Goal: Task Accomplishment & Management: Manage account settings

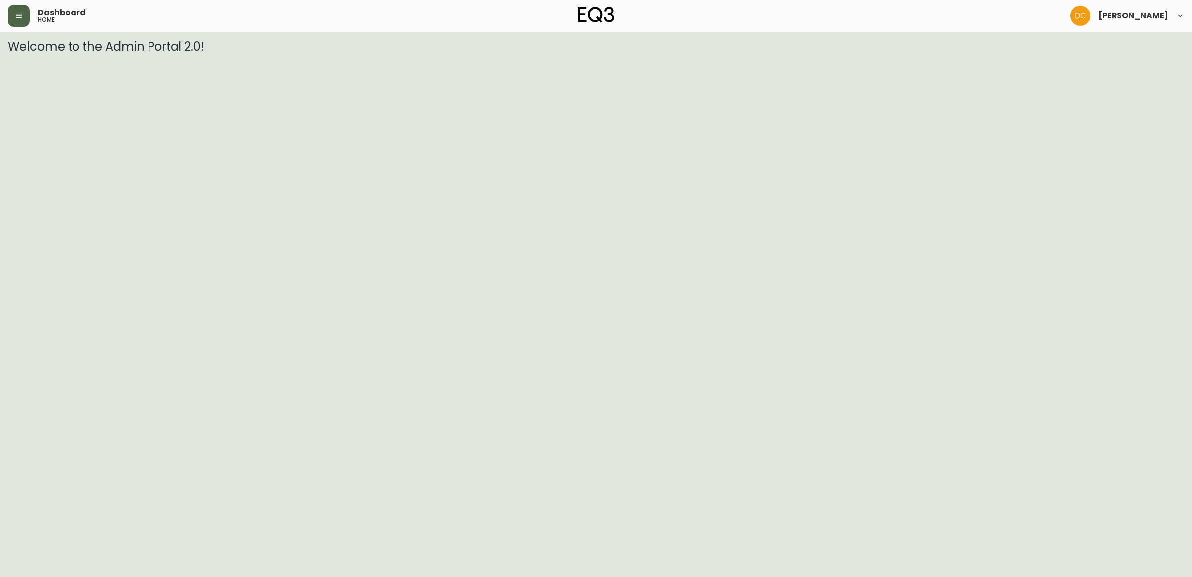
click at [15, 10] on button "button" at bounding box center [19, 16] width 22 height 22
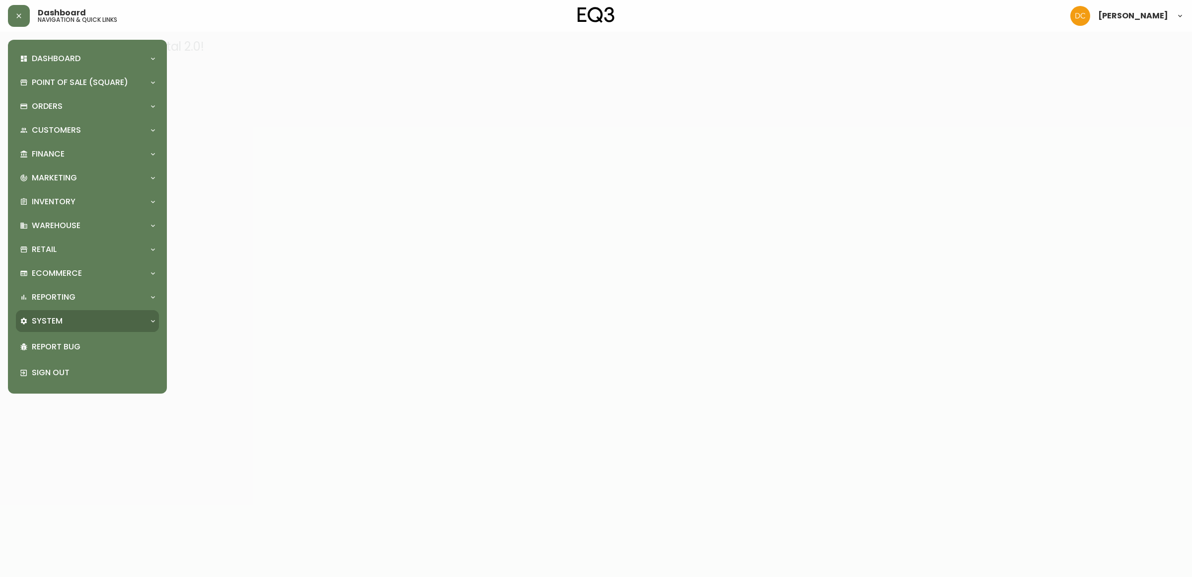
click at [87, 313] on div "System" at bounding box center [87, 321] width 143 height 22
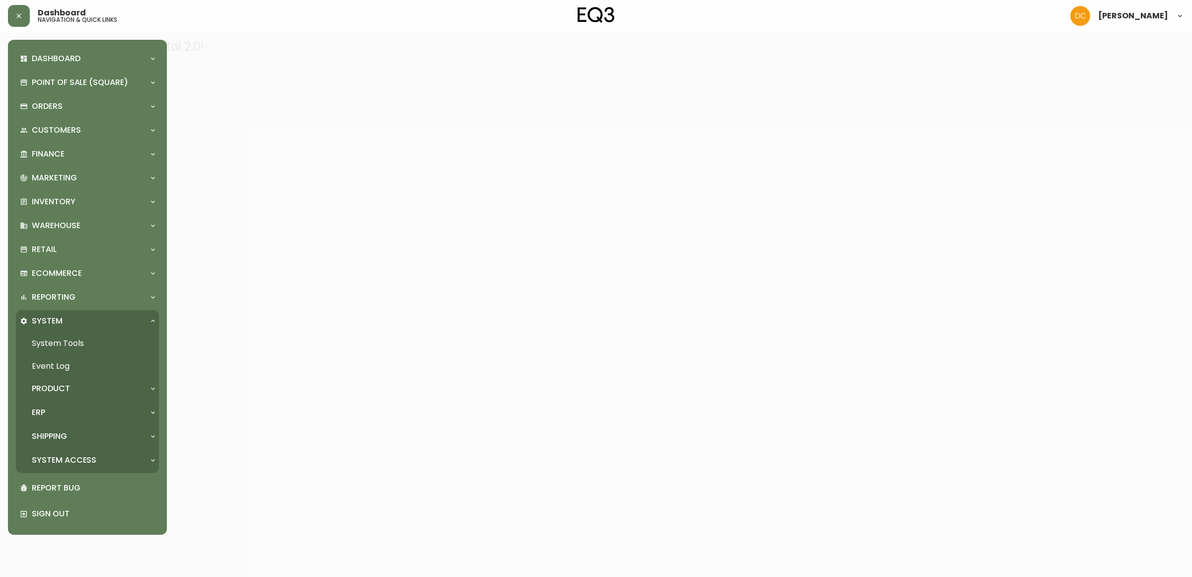
click at [92, 390] on div "Product" at bounding box center [82, 388] width 125 height 11
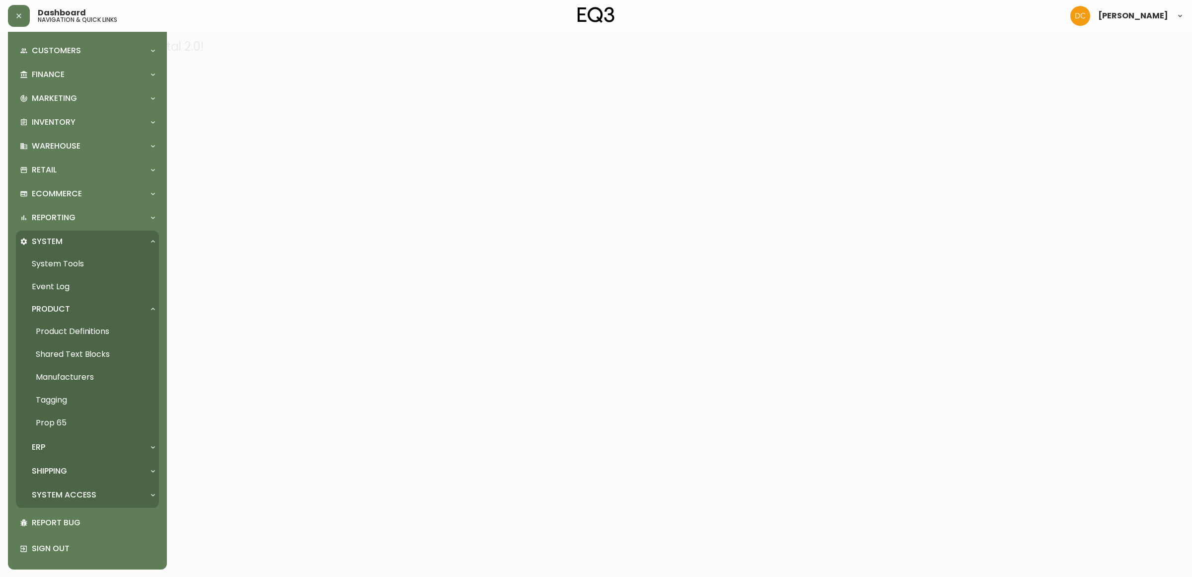
click at [90, 449] on div "ERP" at bounding box center [82, 446] width 125 height 11
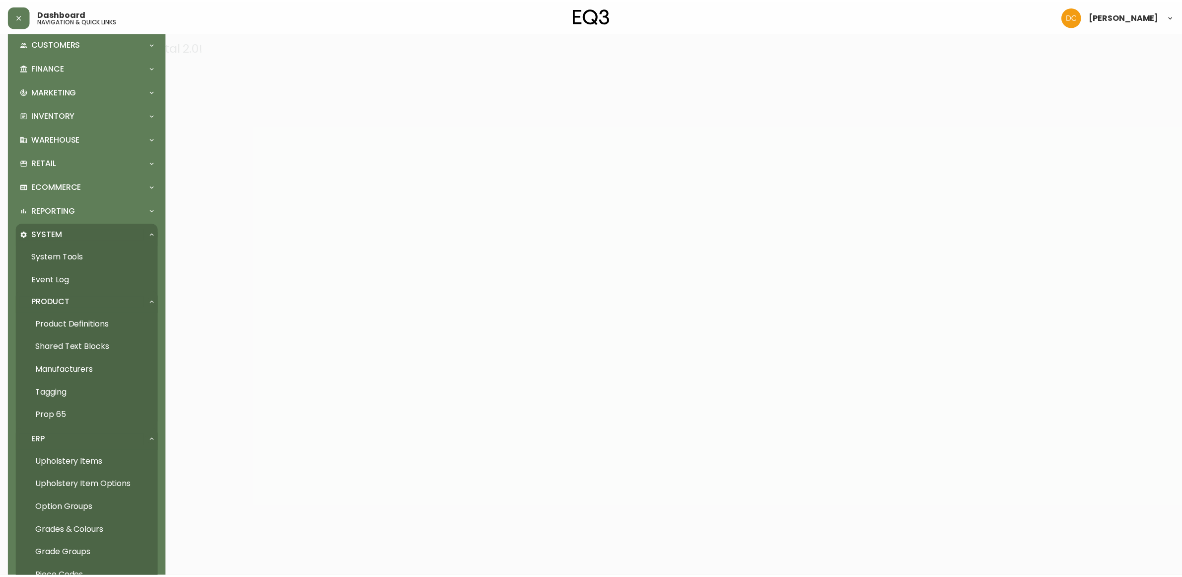
scroll to position [79, 0]
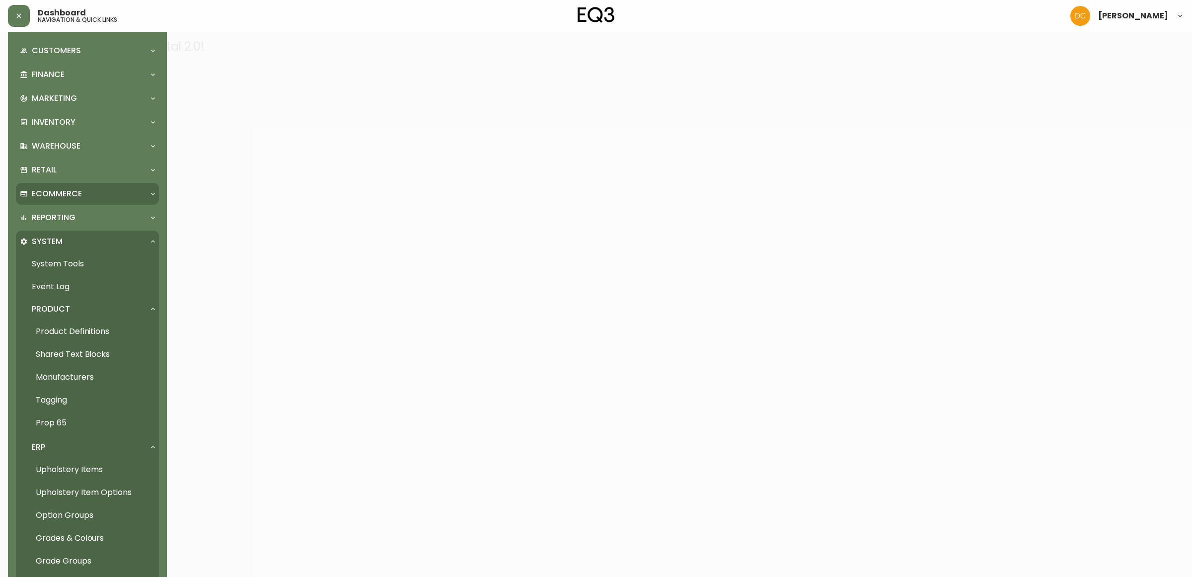
click at [80, 185] on div "Ecommerce" at bounding box center [87, 194] width 143 height 22
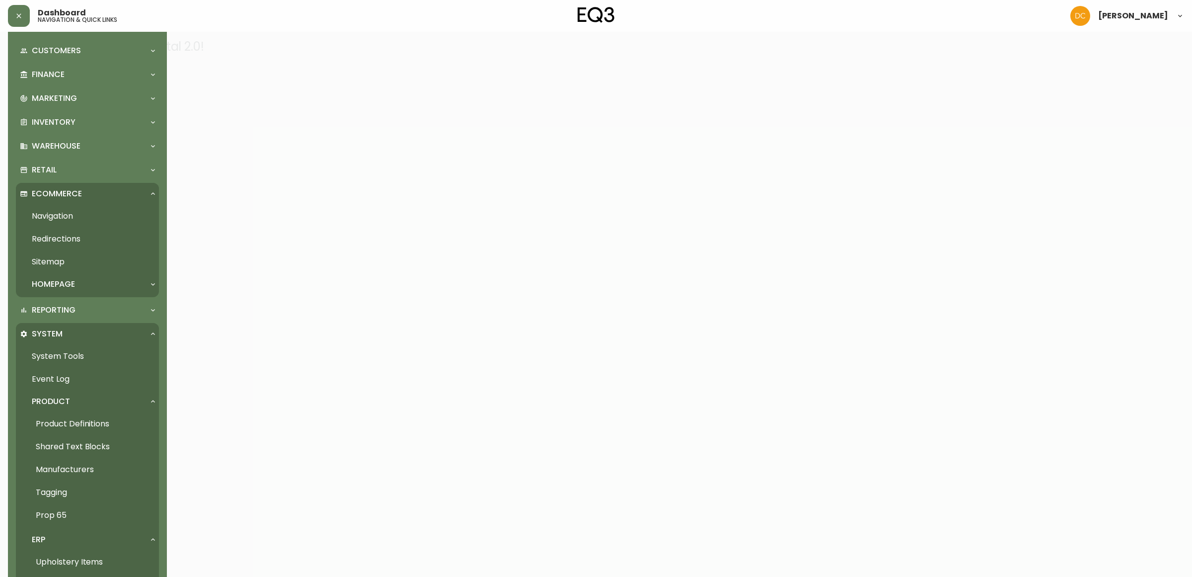
click at [87, 215] on link "Navigation" at bounding box center [87, 216] width 143 height 23
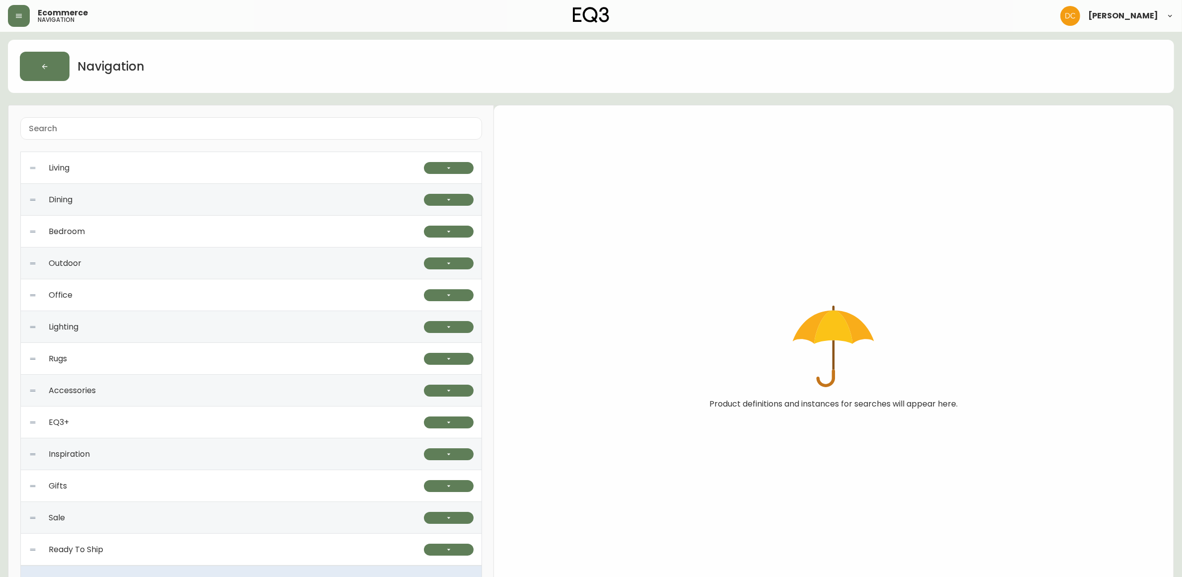
scroll to position [32, 0]
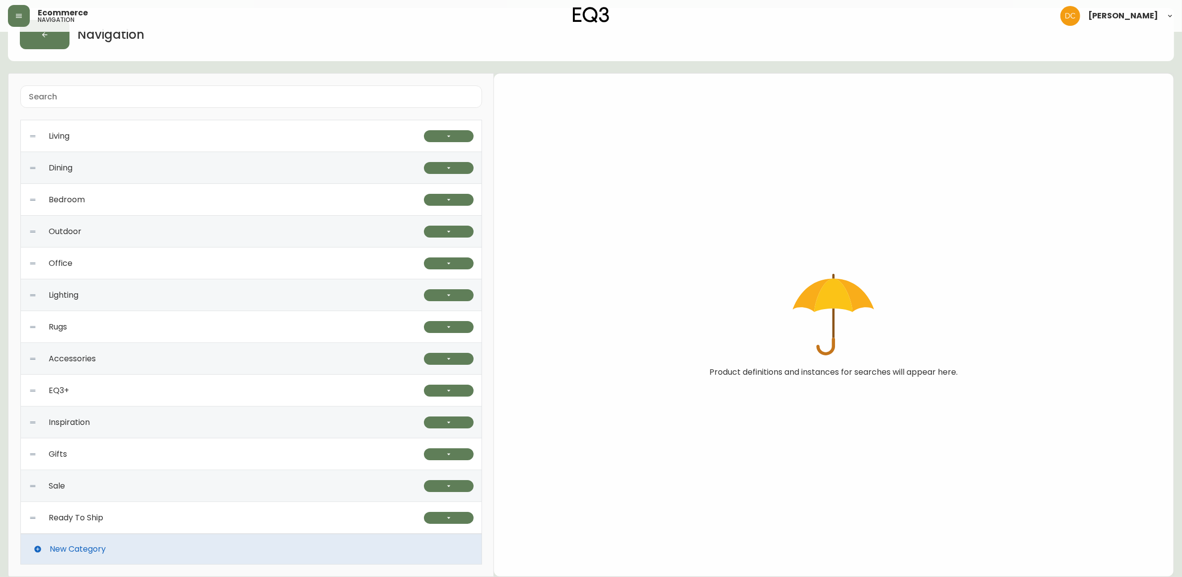
click at [282, 393] on div "EQ3+" at bounding box center [226, 390] width 395 height 32
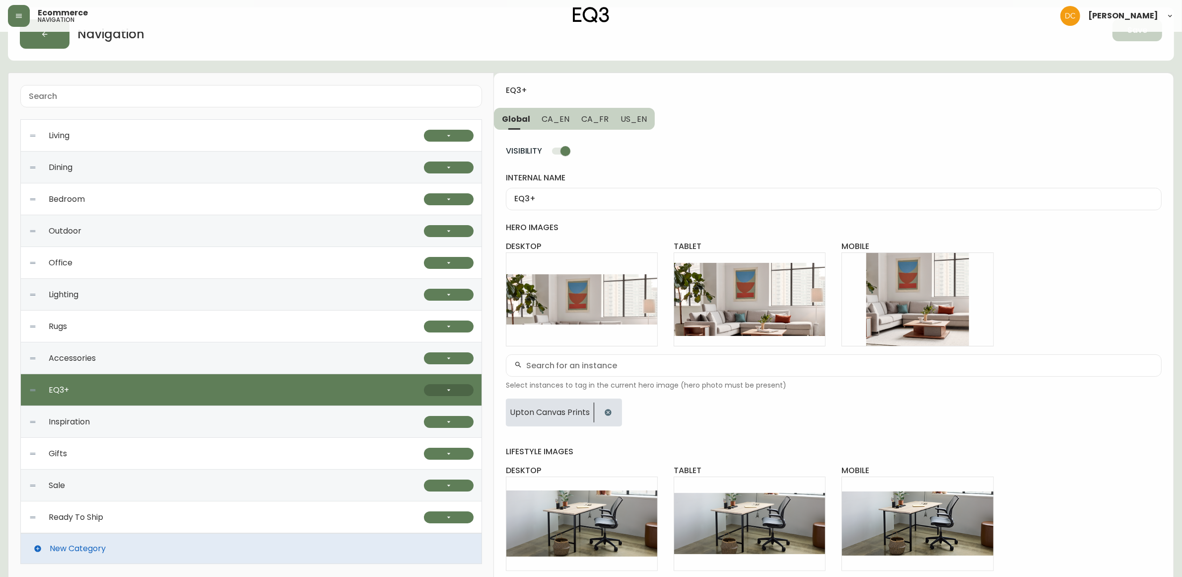
click at [443, 390] on button "button" at bounding box center [449, 390] width 50 height 12
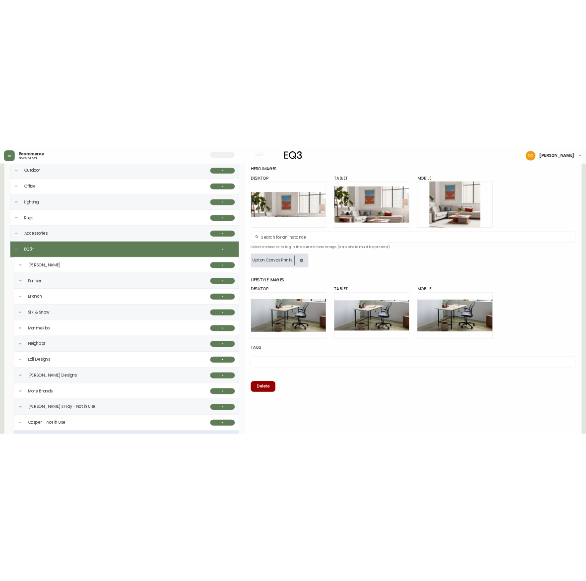
scroll to position [218, 0]
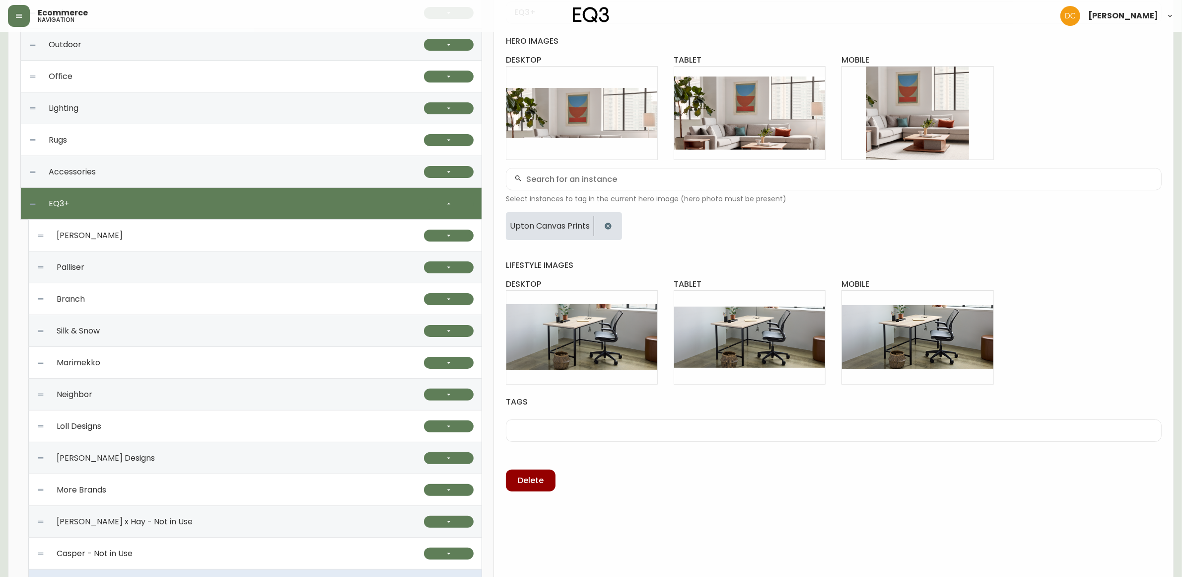
click at [223, 294] on div "Branch" at bounding box center [230, 299] width 387 height 32
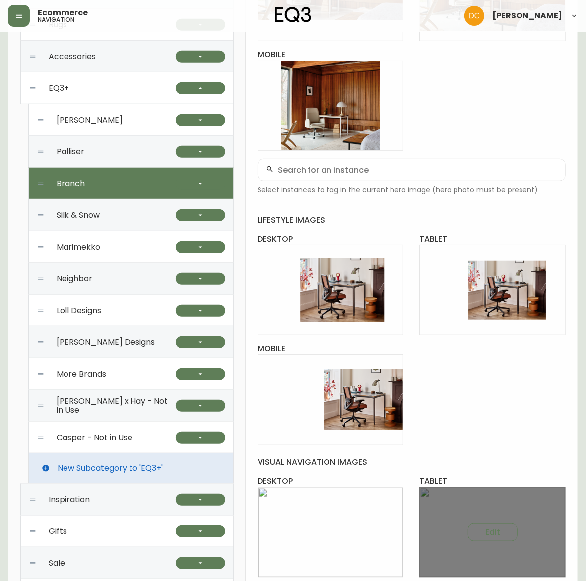
scroll to position [559, 0]
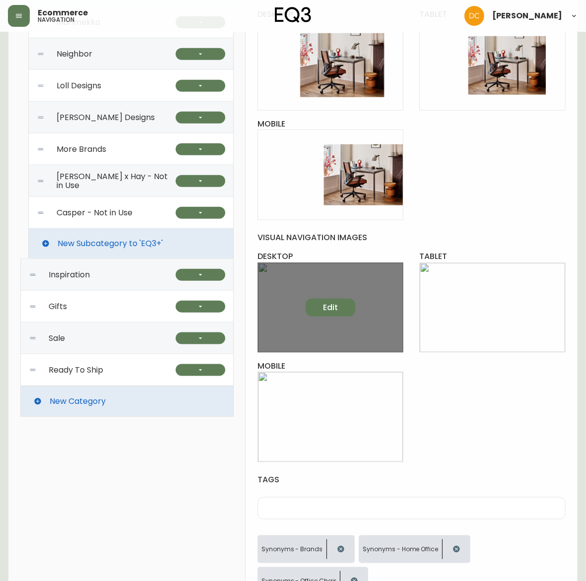
click at [349, 303] on button "Edit" at bounding box center [331, 308] width 50 height 18
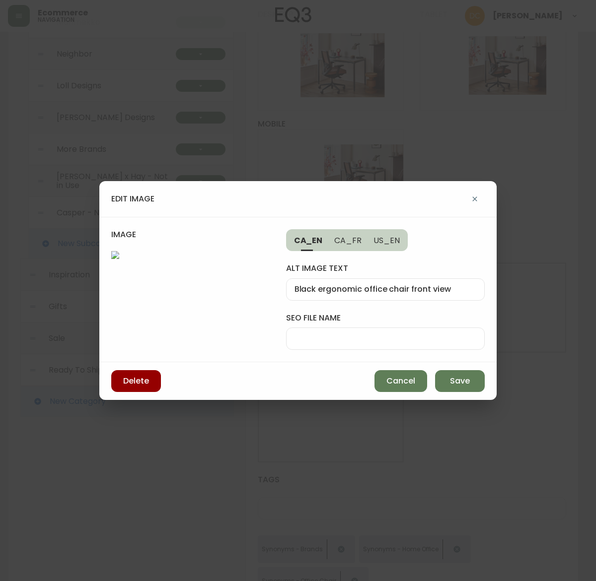
click at [369, 334] on input "seo file name" at bounding box center [385, 338] width 182 height 9
type input "branch-vegan-leather-chair"
click at [442, 392] on button "Save" at bounding box center [460, 381] width 50 height 22
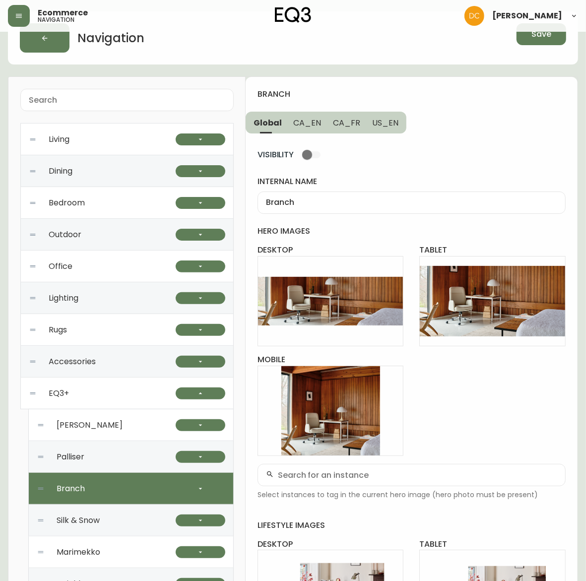
scroll to position [0, 0]
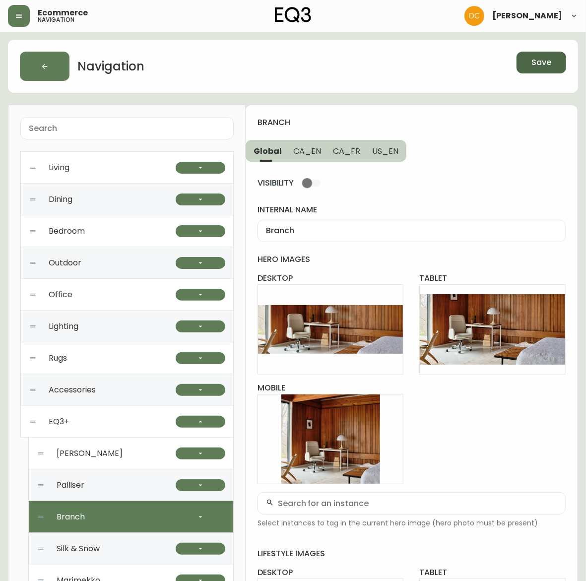
click at [536, 63] on span "Save" at bounding box center [542, 62] width 20 height 11
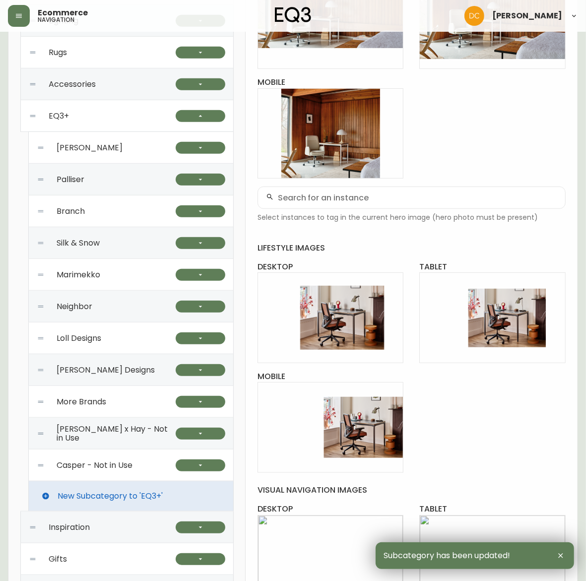
scroll to position [310, 0]
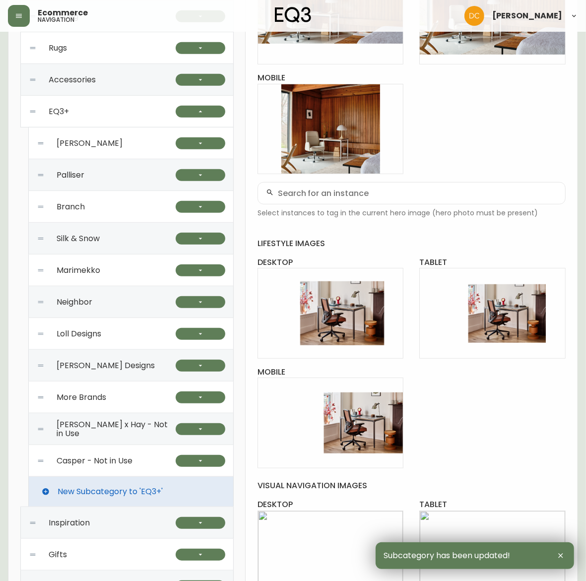
click at [107, 209] on div "Branch" at bounding box center [106, 207] width 139 height 32
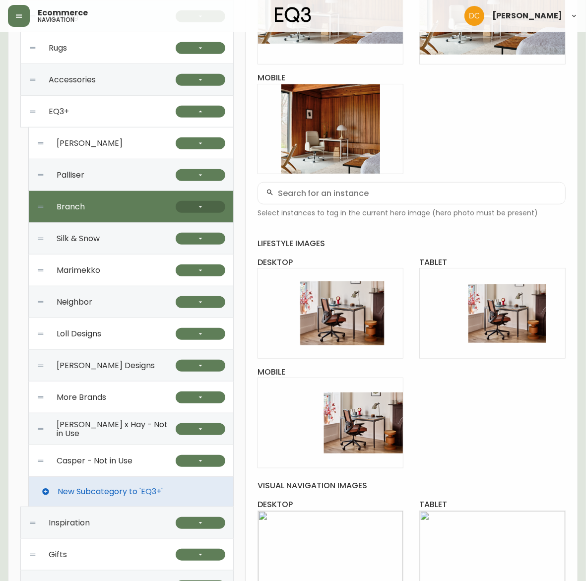
click at [190, 211] on button "button" at bounding box center [201, 207] width 50 height 12
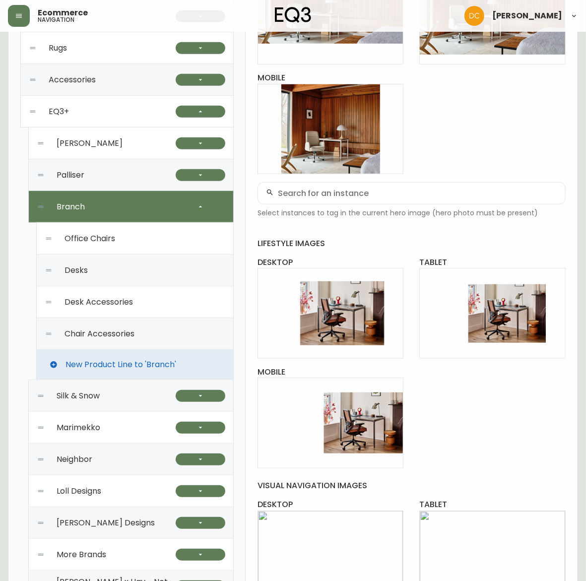
click at [139, 243] on div "Office Chairs" at bounding box center [135, 239] width 181 height 32
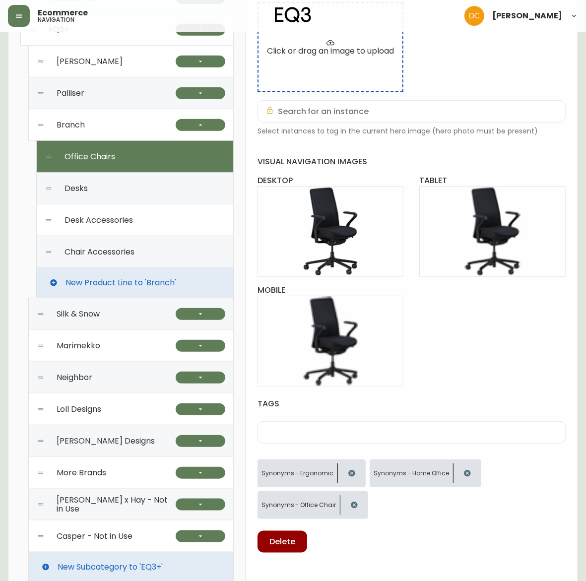
scroll to position [372, 0]
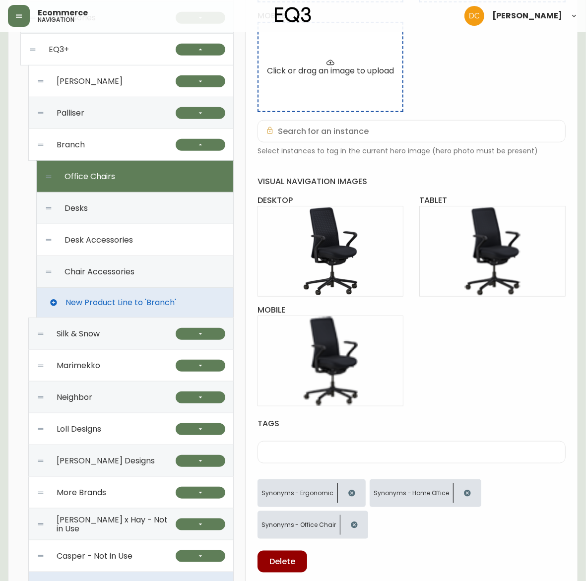
click at [120, 201] on div "Desks" at bounding box center [135, 209] width 181 height 32
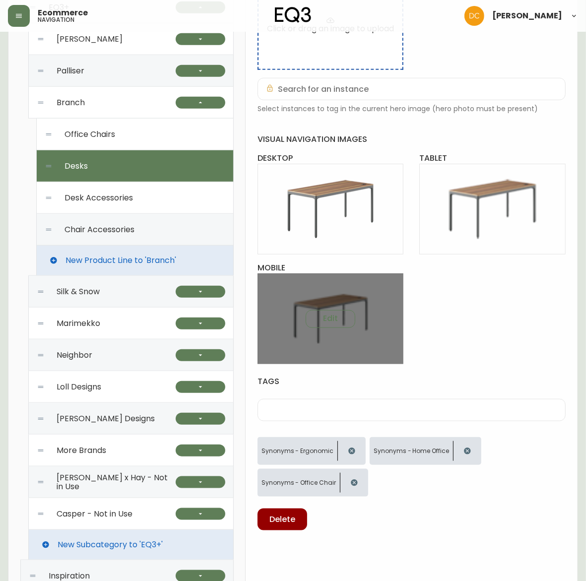
scroll to position [559, 0]
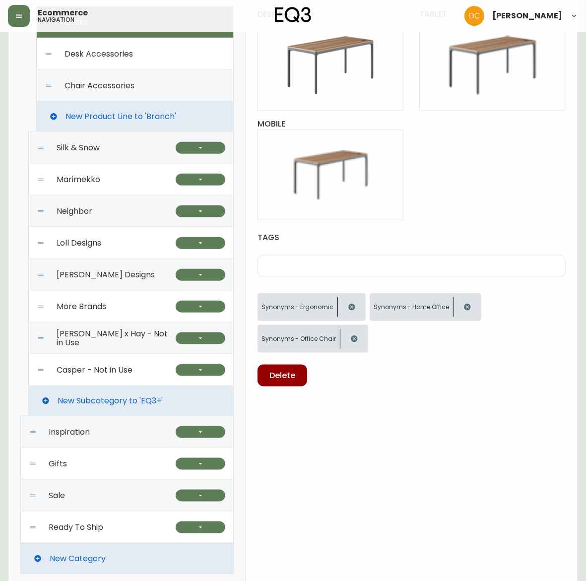
click at [134, 53] on div "Desk Accessories" at bounding box center [135, 54] width 181 height 32
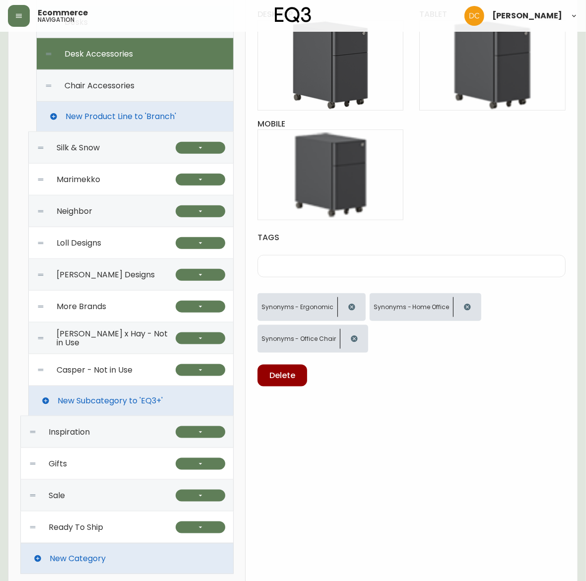
click at [137, 81] on div "Chair Accessories" at bounding box center [135, 86] width 181 height 32
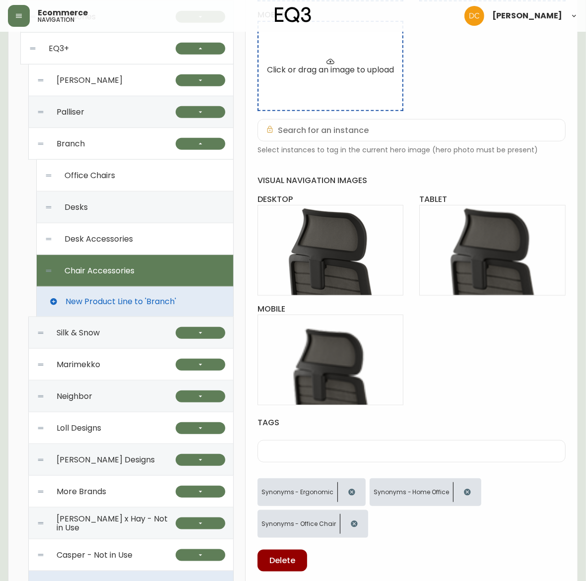
scroll to position [372, 0]
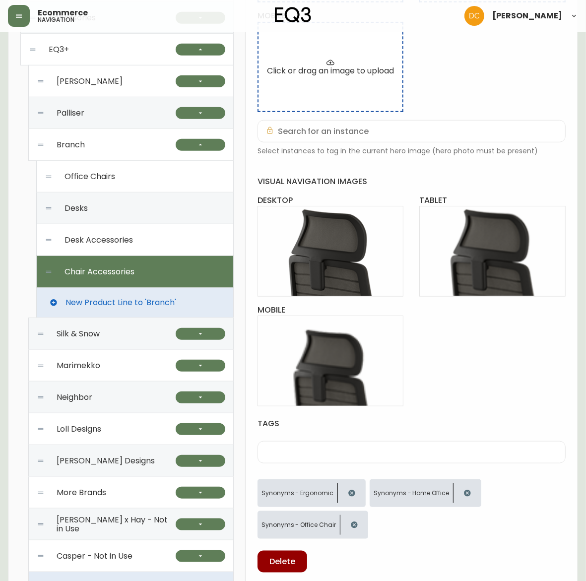
click at [125, 175] on div "Office Chairs" at bounding box center [135, 177] width 181 height 32
type input "Office Chairs"
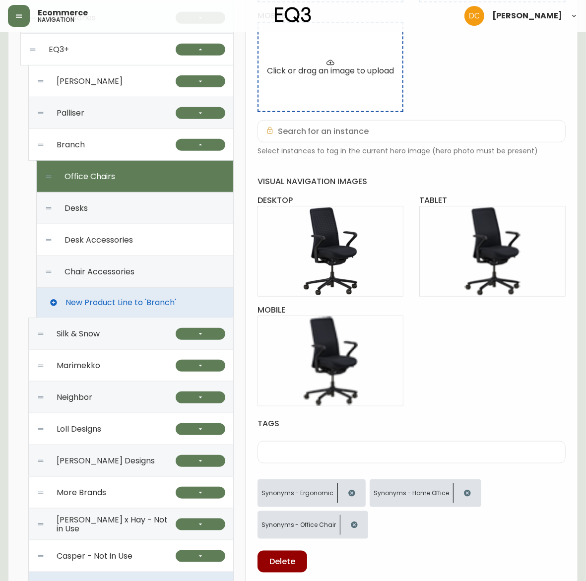
click at [119, 143] on div "Branch" at bounding box center [106, 145] width 139 height 32
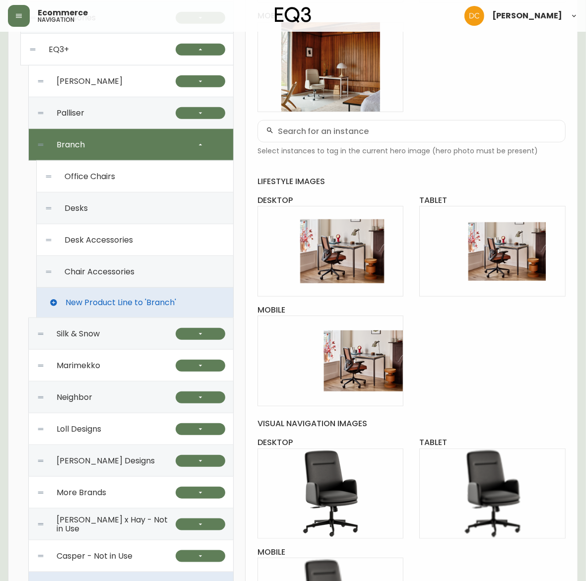
click at [123, 120] on div "Palliser" at bounding box center [106, 113] width 139 height 32
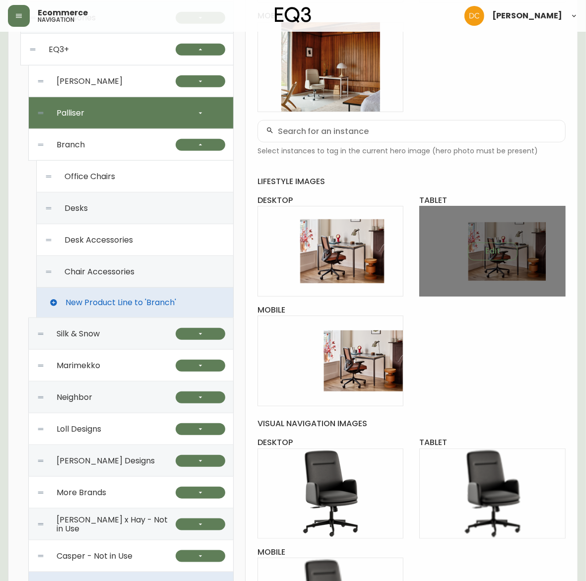
checkbox input "true"
type input "Palliser"
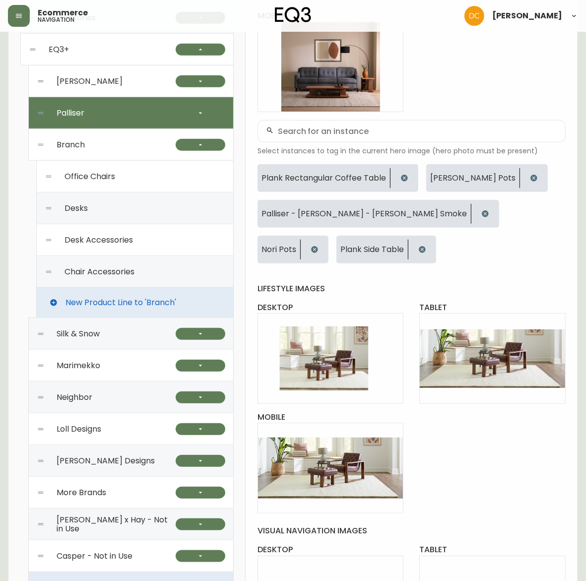
scroll to position [354, 0]
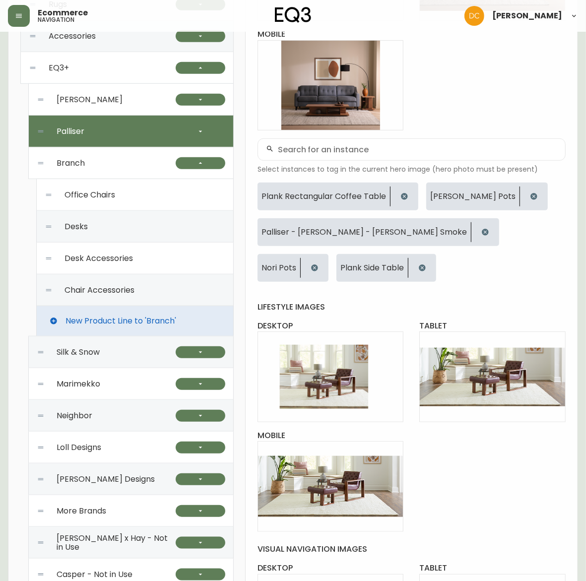
click at [125, 103] on div "[PERSON_NAME]" at bounding box center [106, 100] width 139 height 32
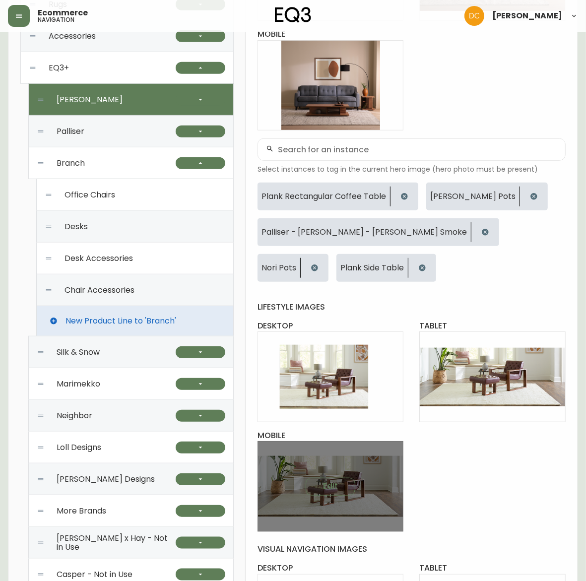
checkbox input "false"
type input "[PERSON_NAME]"
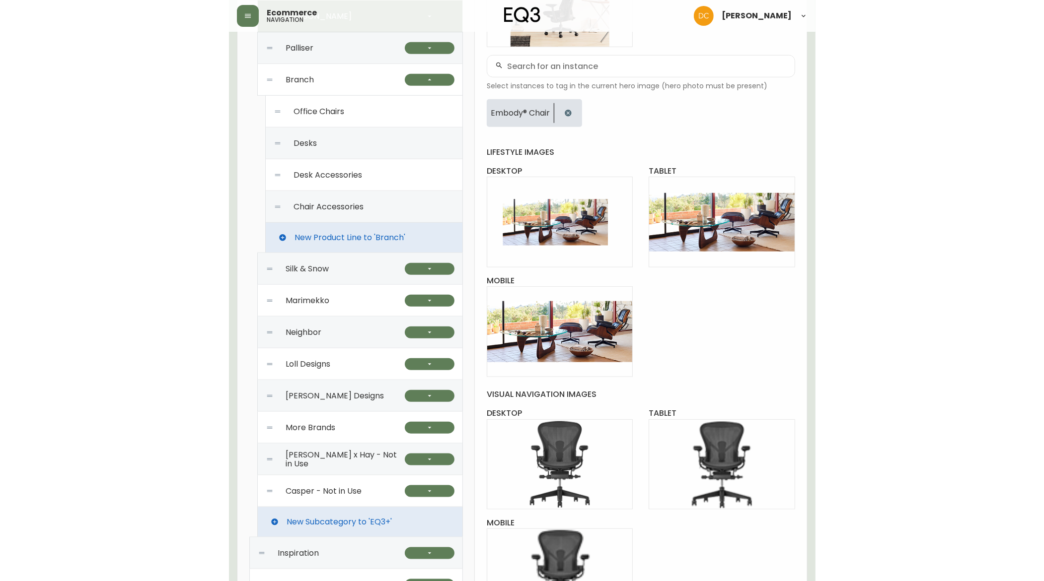
scroll to position [406, 0]
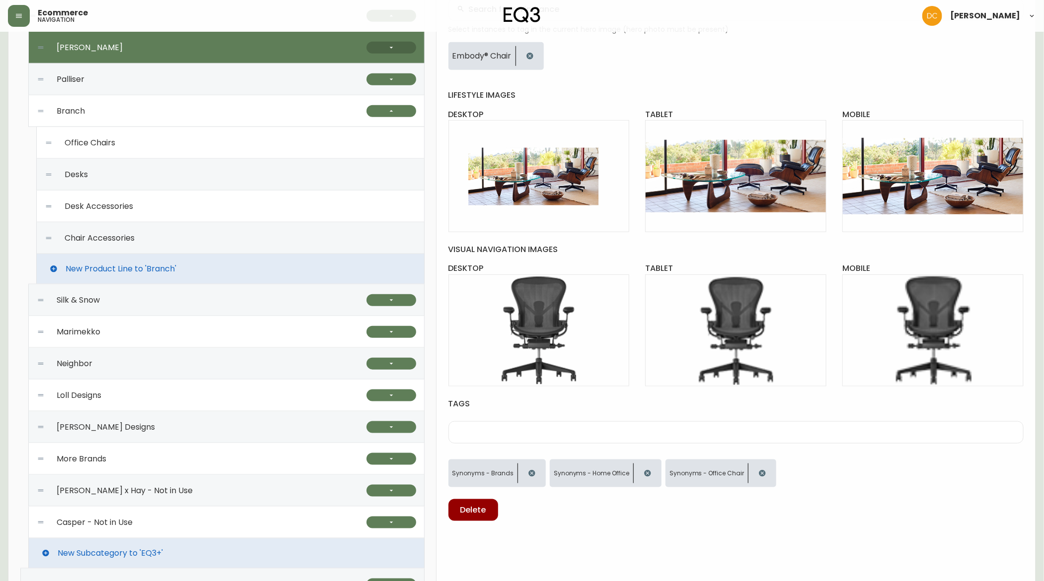
click at [407, 50] on button "button" at bounding box center [391, 48] width 50 height 12
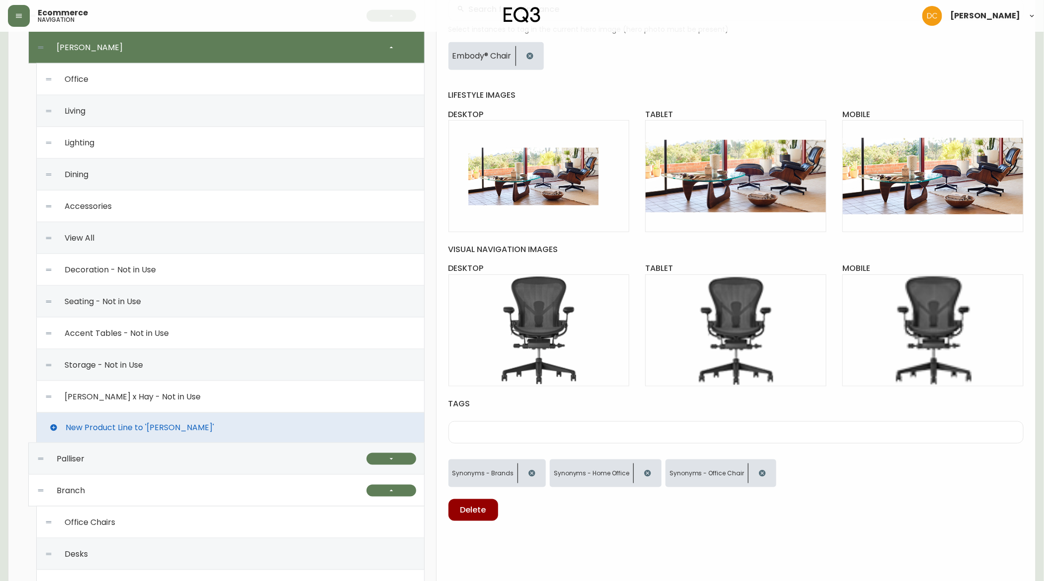
click at [179, 81] on div "Office" at bounding box center [230, 80] width 371 height 32
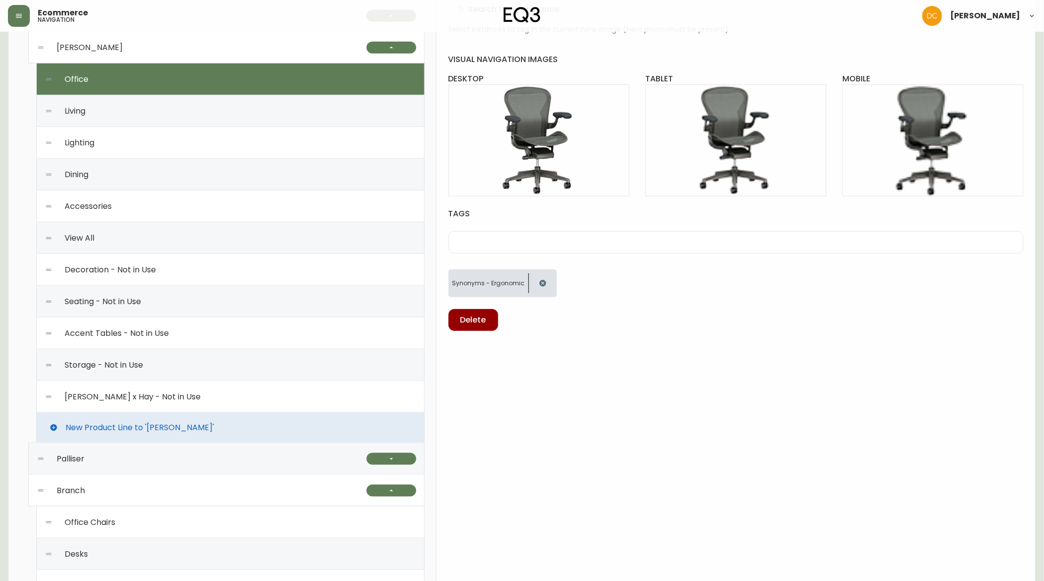
drag, startPoint x: 184, startPoint y: 107, endPoint x: 185, endPoint y: 120, distance: 12.4
click at [184, 108] on div "Living" at bounding box center [230, 111] width 371 height 32
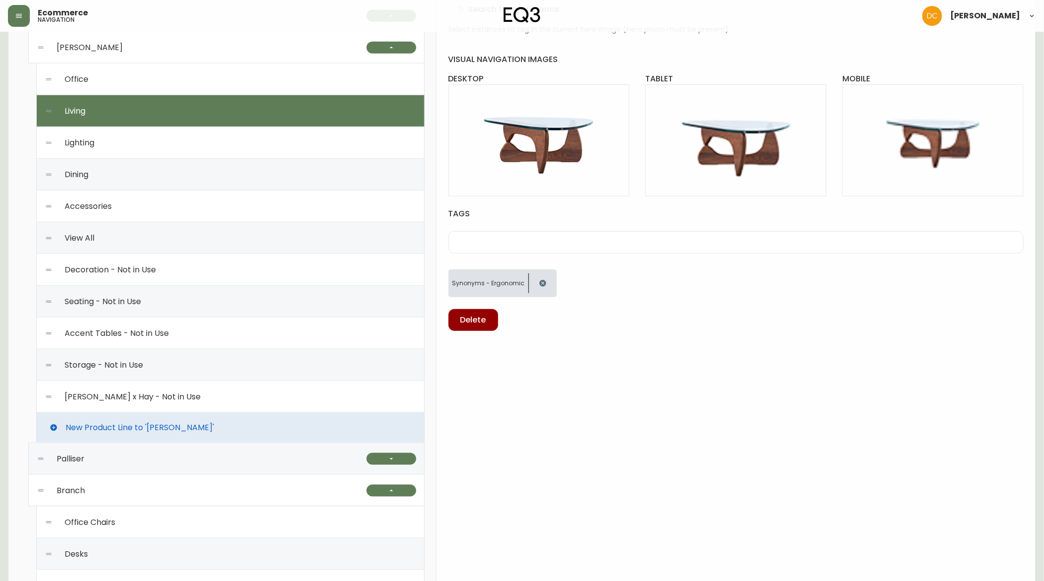
click at [185, 146] on div "Lighting" at bounding box center [230, 143] width 371 height 32
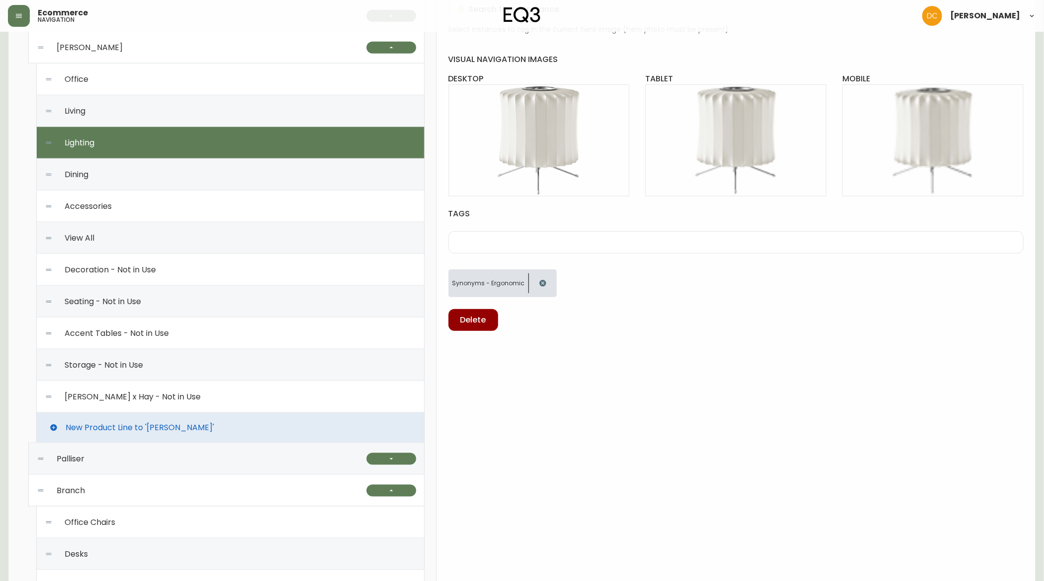
click at [176, 214] on div "Accessories" at bounding box center [230, 207] width 371 height 32
type input "Accessories"
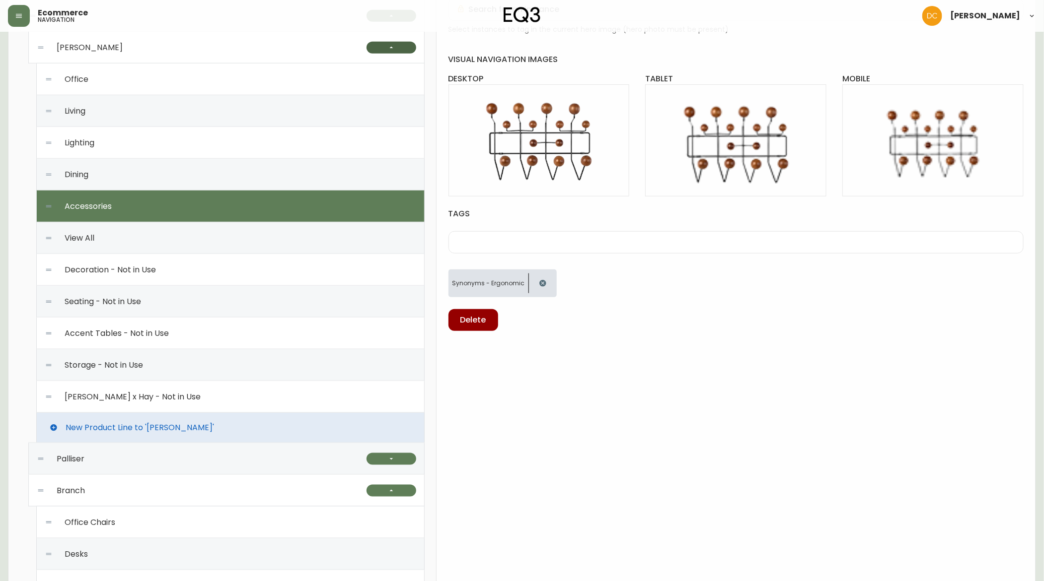
click at [387, 50] on icon "button" at bounding box center [391, 48] width 8 height 8
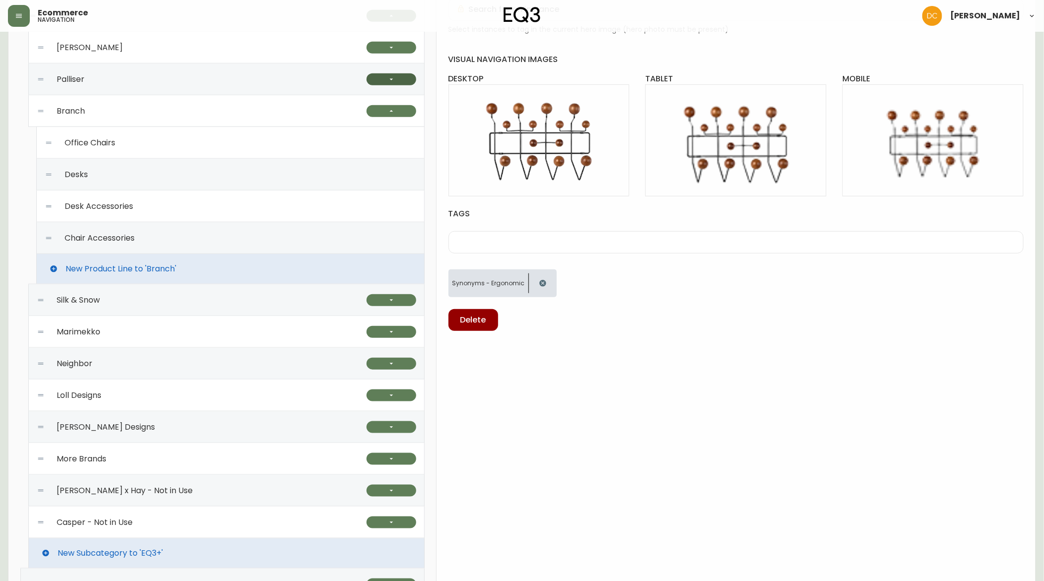
click at [381, 73] on button "button" at bounding box center [391, 79] width 50 height 12
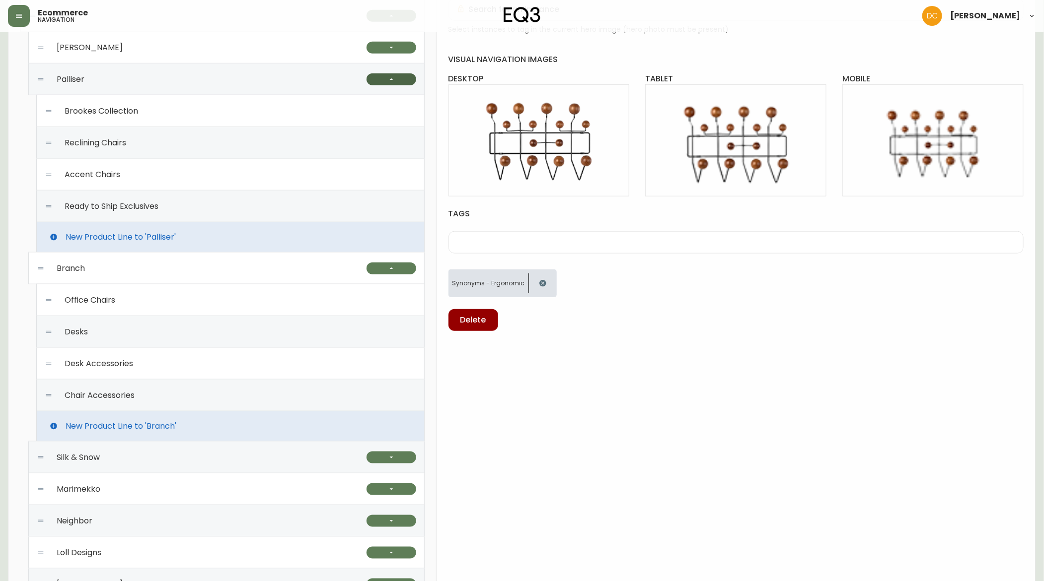
click at [390, 81] on icon "button" at bounding box center [391, 79] width 8 height 8
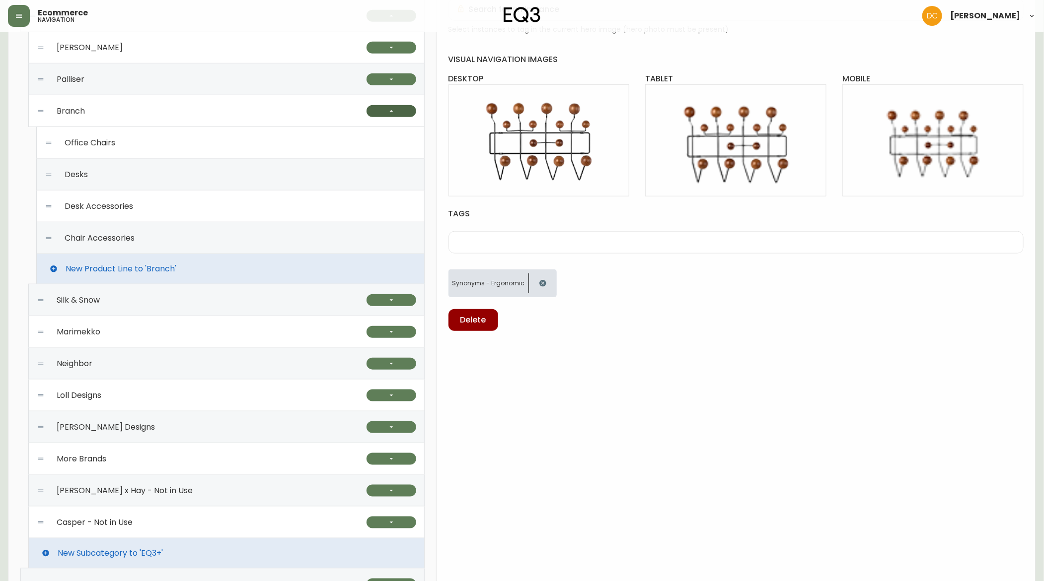
click at [400, 110] on button "button" at bounding box center [391, 111] width 50 height 12
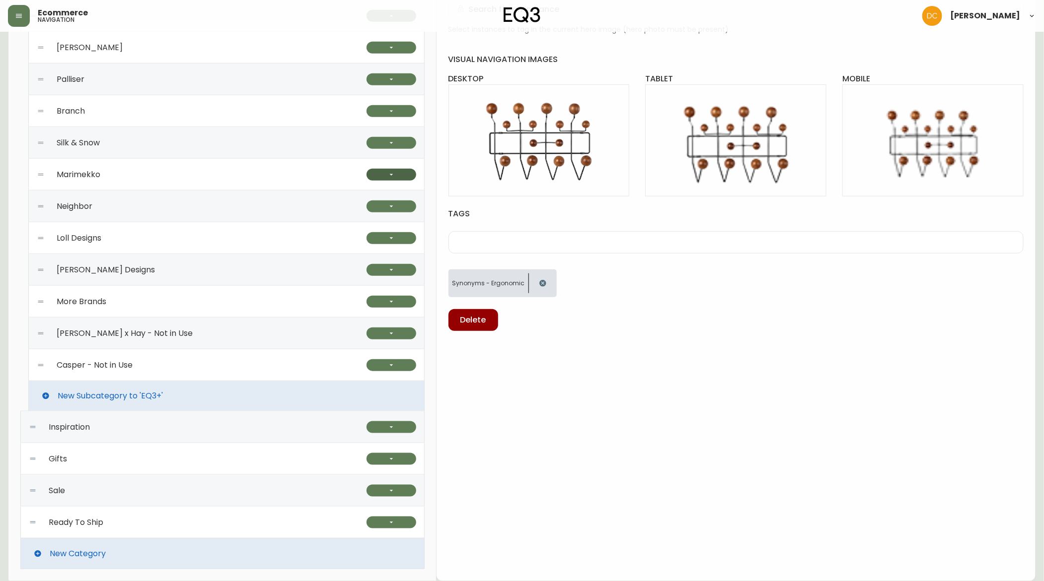
click at [382, 173] on button "button" at bounding box center [391, 175] width 50 height 12
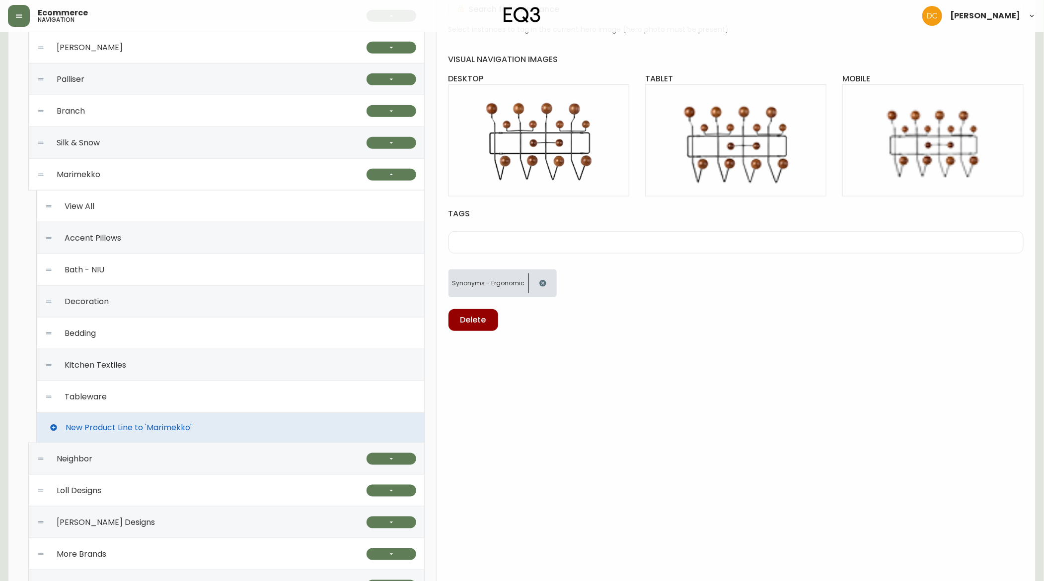
click at [249, 247] on div "Accent Pillows" at bounding box center [230, 238] width 371 height 32
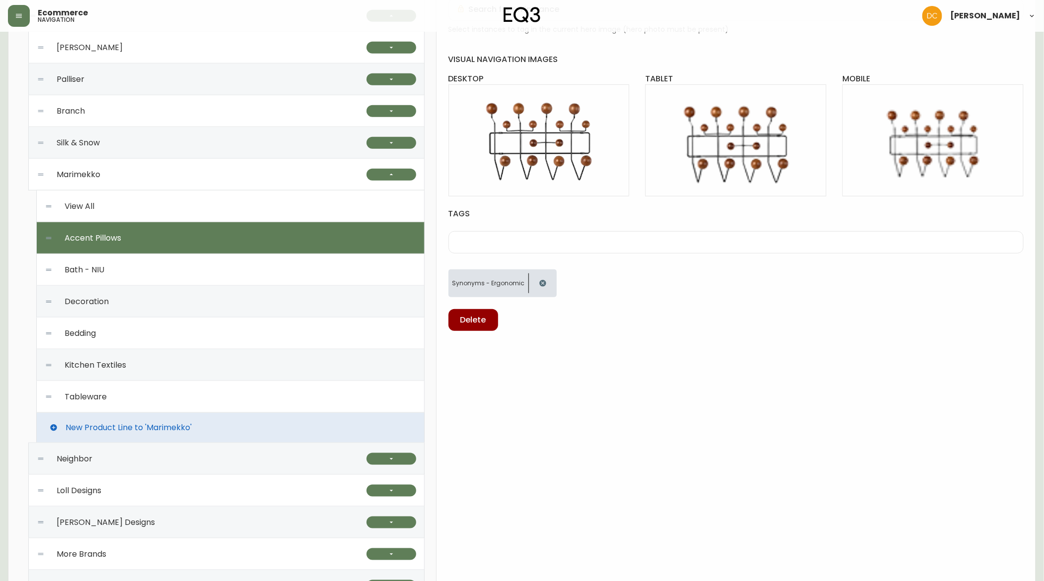
checkbox input "true"
type input "Accent Pillows"
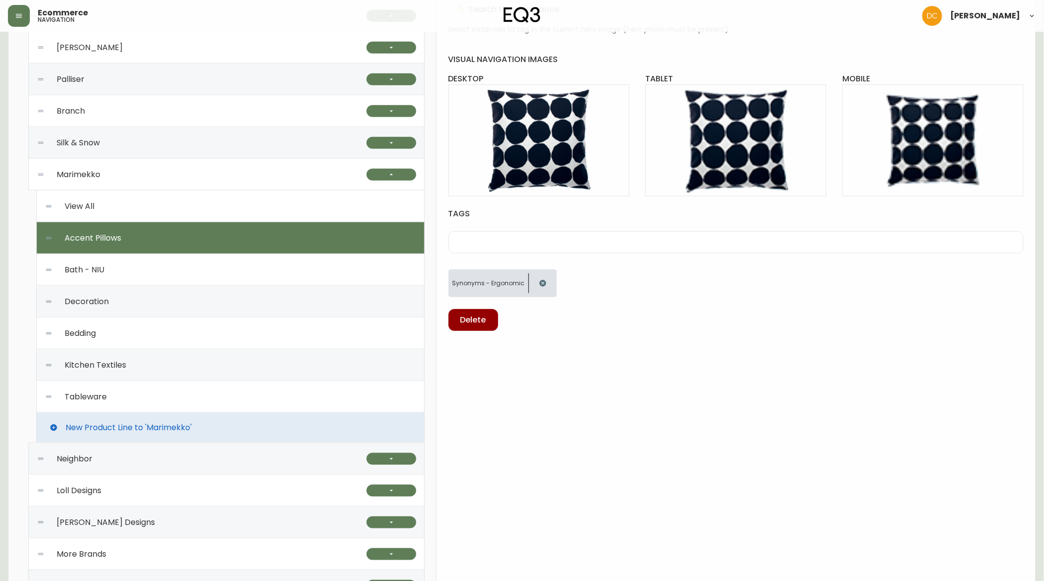
click at [258, 273] on div "Bath - NIU" at bounding box center [230, 270] width 371 height 32
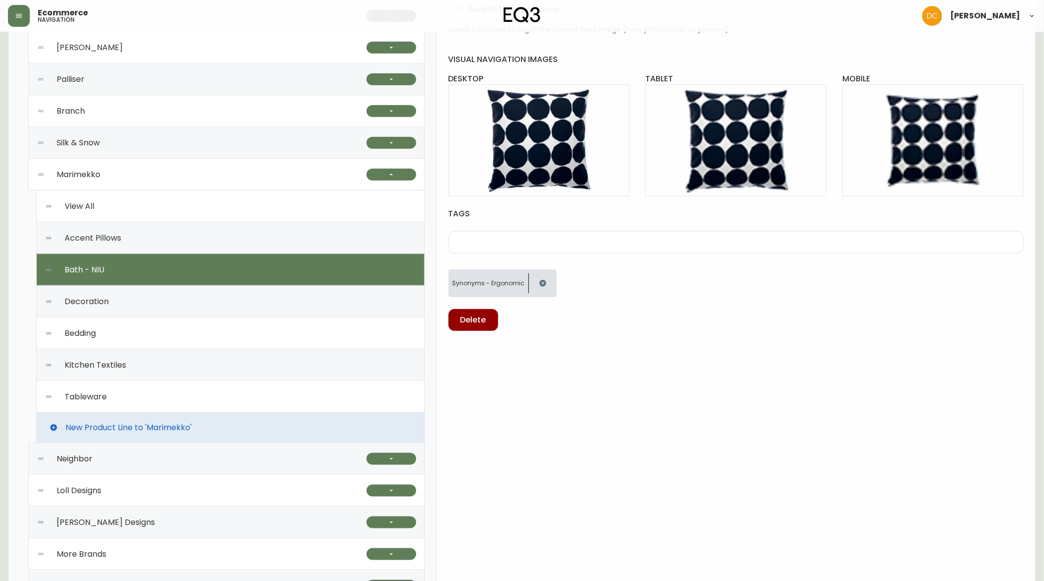
checkbox input "false"
type input "Bath - NIU"
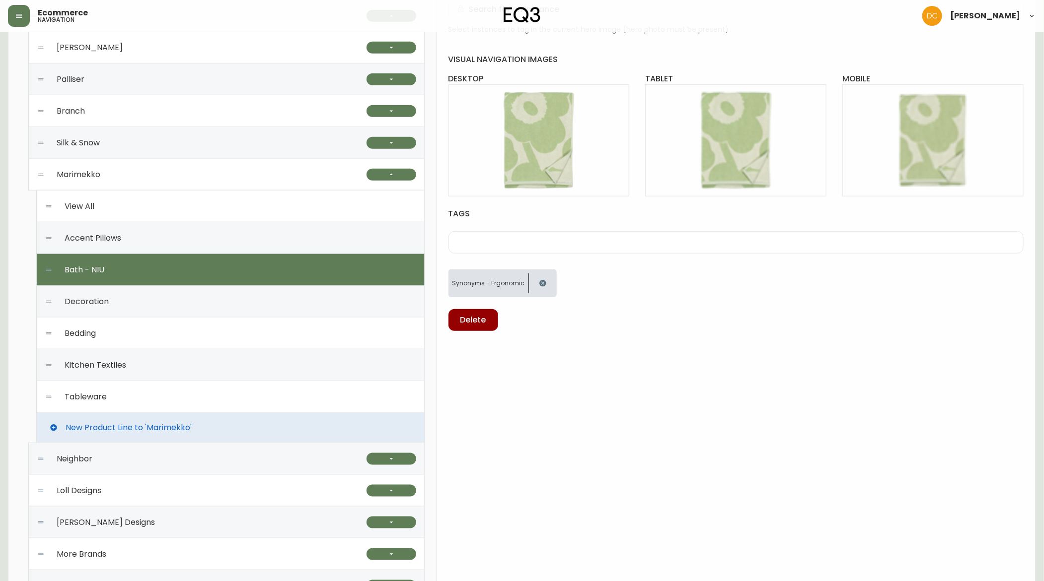
click at [226, 175] on div "Marimekko" at bounding box center [202, 175] width 330 height 32
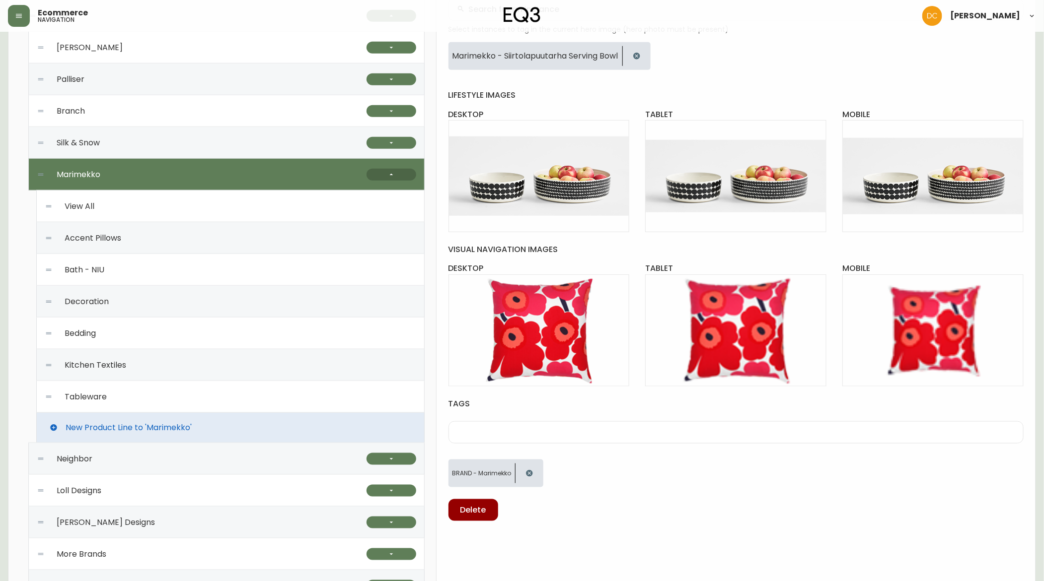
click at [393, 172] on icon "button" at bounding box center [391, 175] width 8 height 8
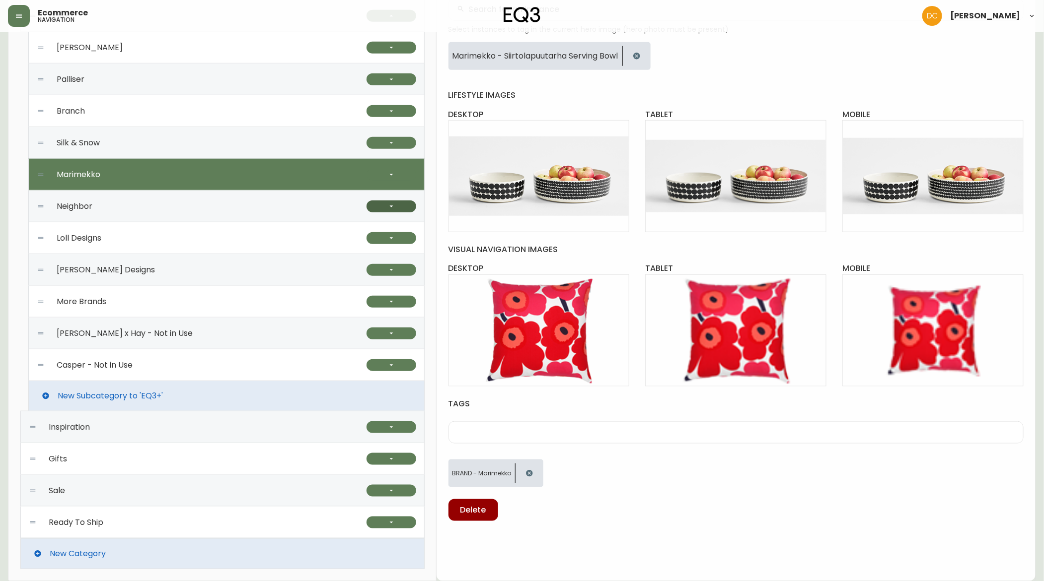
click at [390, 207] on icon "button" at bounding box center [391, 207] width 8 height 8
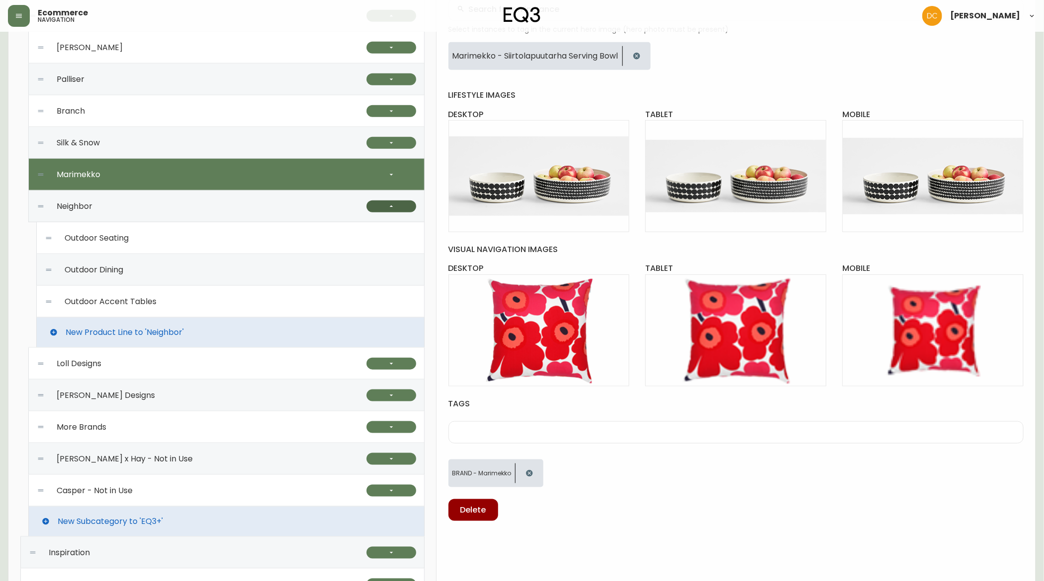
click at [390, 207] on icon "button" at bounding box center [390, 206] width 3 height 1
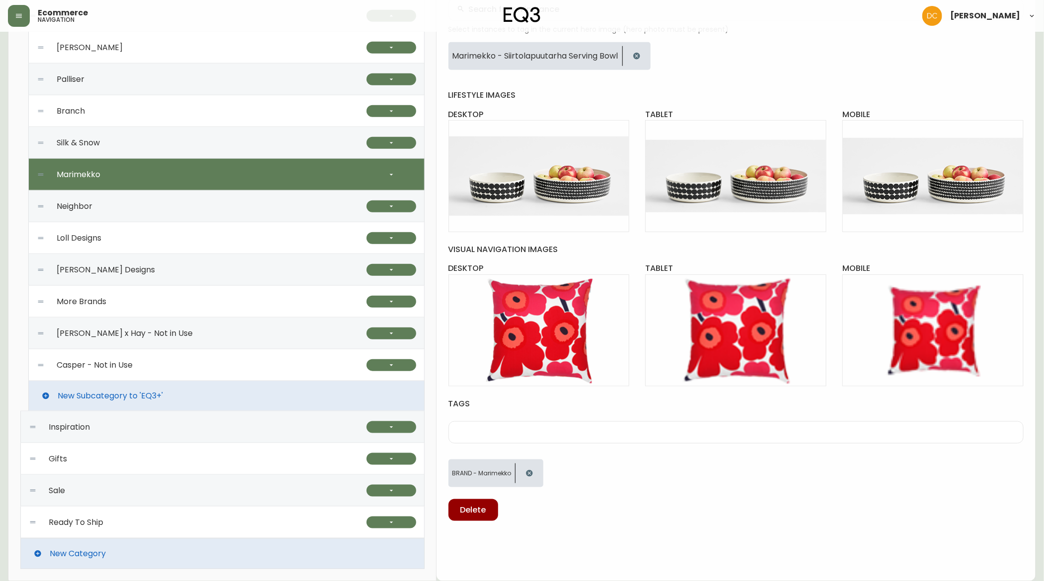
click at [313, 205] on div "Neighbor" at bounding box center [202, 207] width 330 height 32
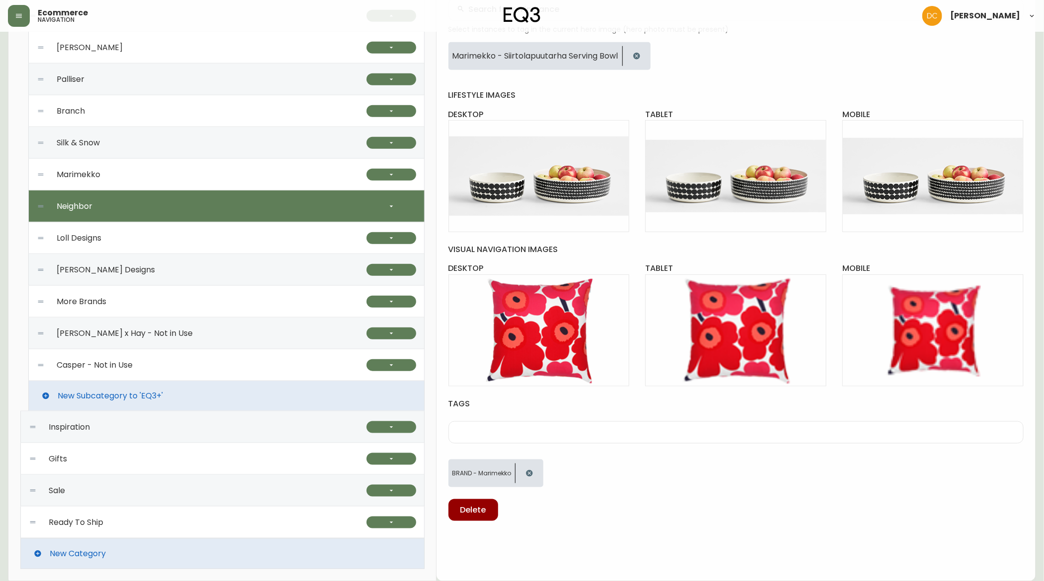
checkbox input "false"
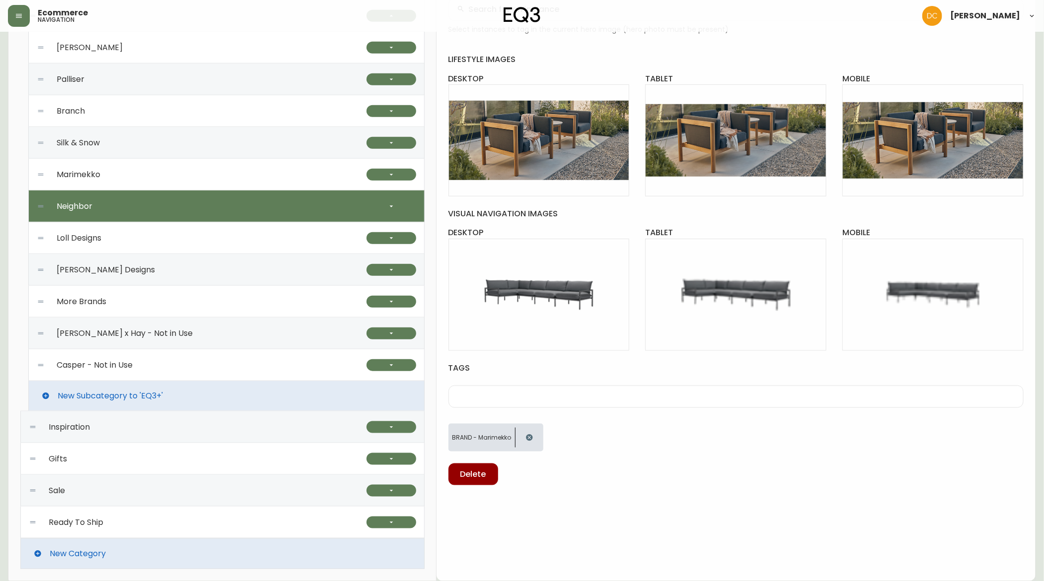
click at [278, 239] on div "Loll Designs" at bounding box center [202, 238] width 330 height 32
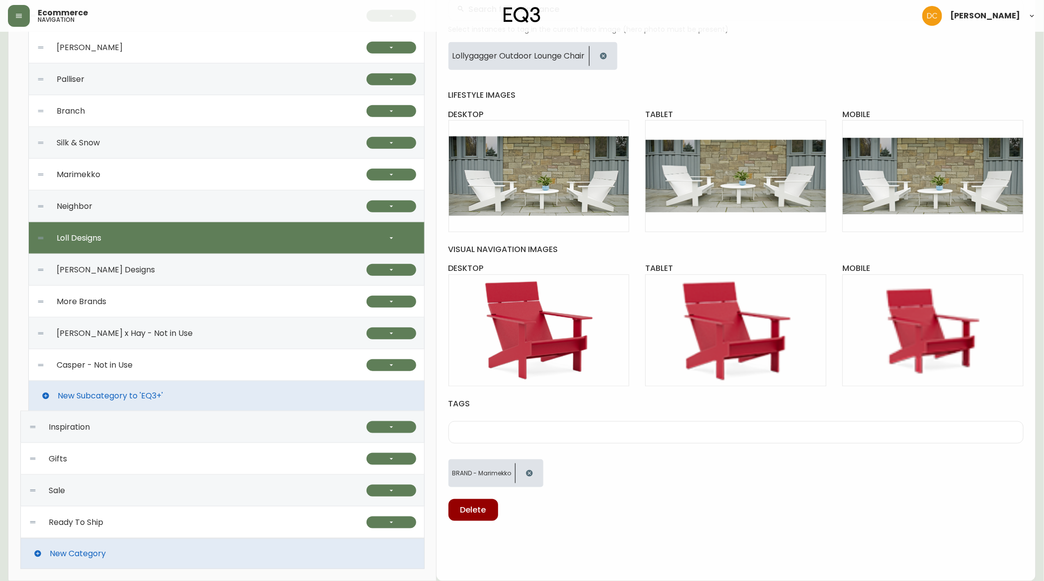
click at [267, 268] on div "[PERSON_NAME] Designs" at bounding box center [202, 270] width 330 height 32
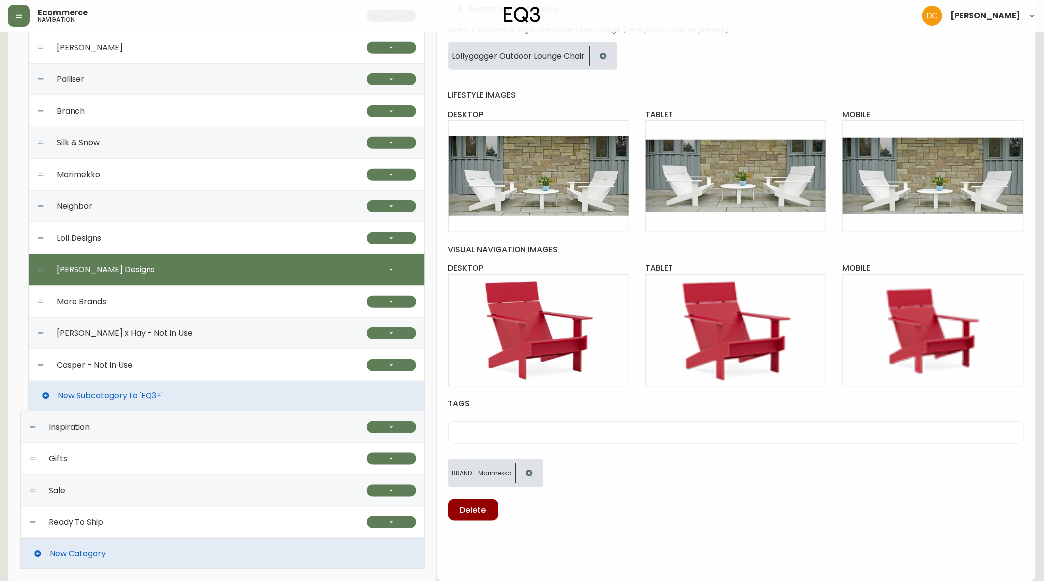
type input "[PERSON_NAME] Designs"
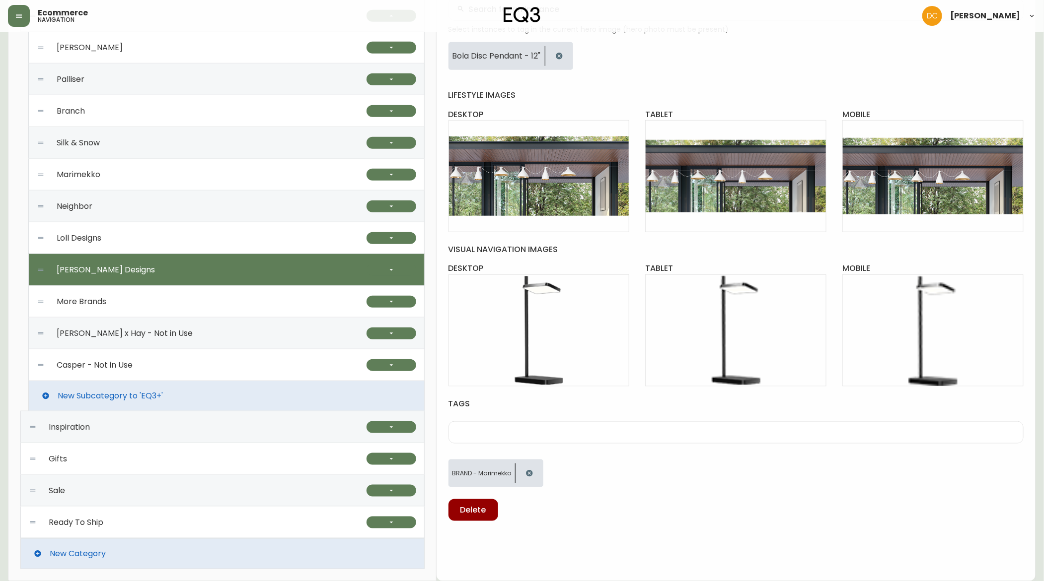
click at [235, 302] on div "More Brands" at bounding box center [202, 302] width 330 height 32
